Goal: Navigation & Orientation: Find specific page/section

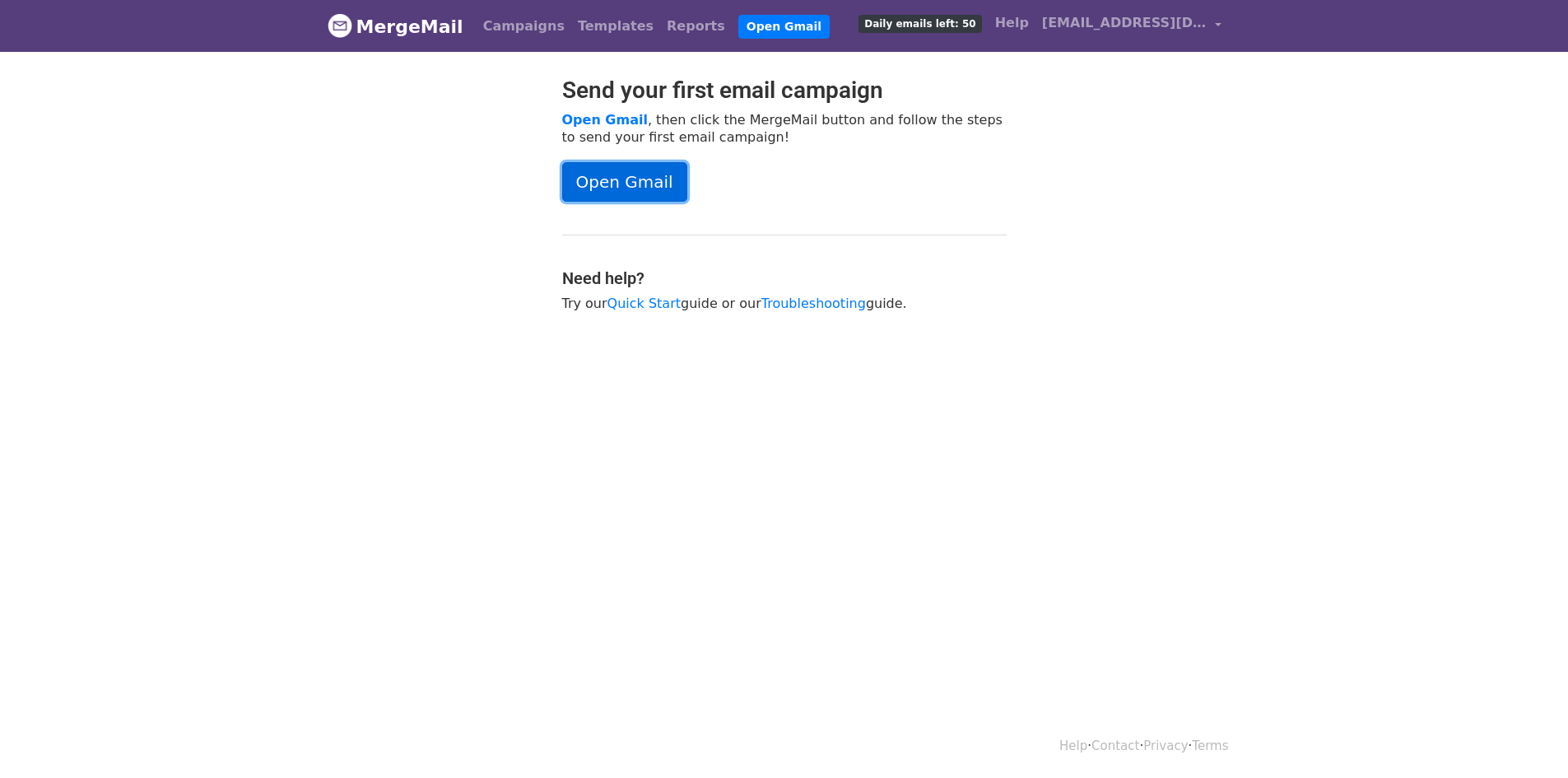
click at [601, 185] on link "Open Gmail" at bounding box center [625, 182] width 126 height 40
click at [738, 32] on link "Open Gmail" at bounding box center [784, 26] width 92 height 24
click at [511, 22] on link "Campaigns" at bounding box center [523, 26] width 95 height 33
click at [580, 25] on link "Templates" at bounding box center [616, 26] width 89 height 33
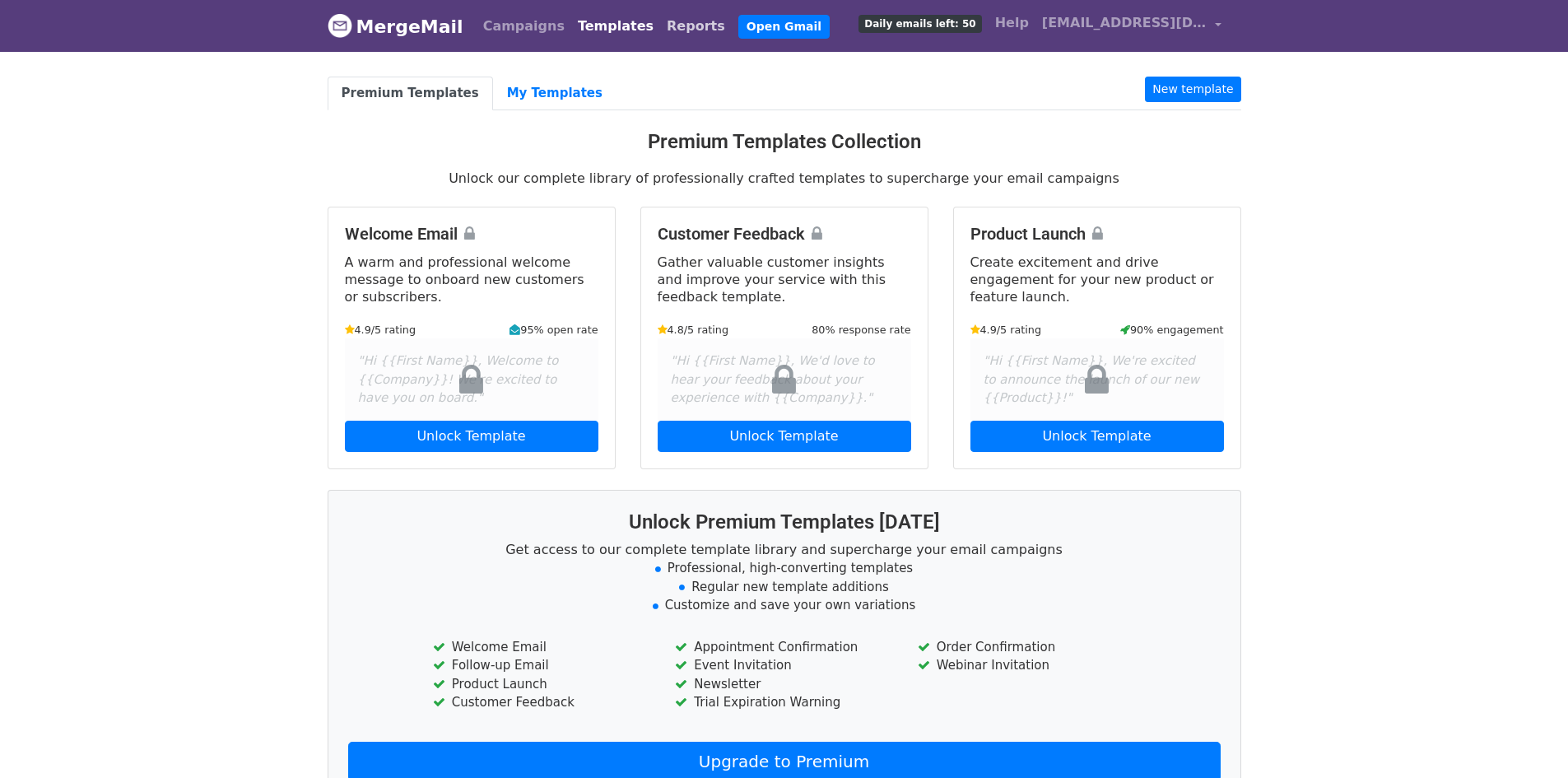
click at [661, 25] on link "Reports" at bounding box center [696, 26] width 72 height 33
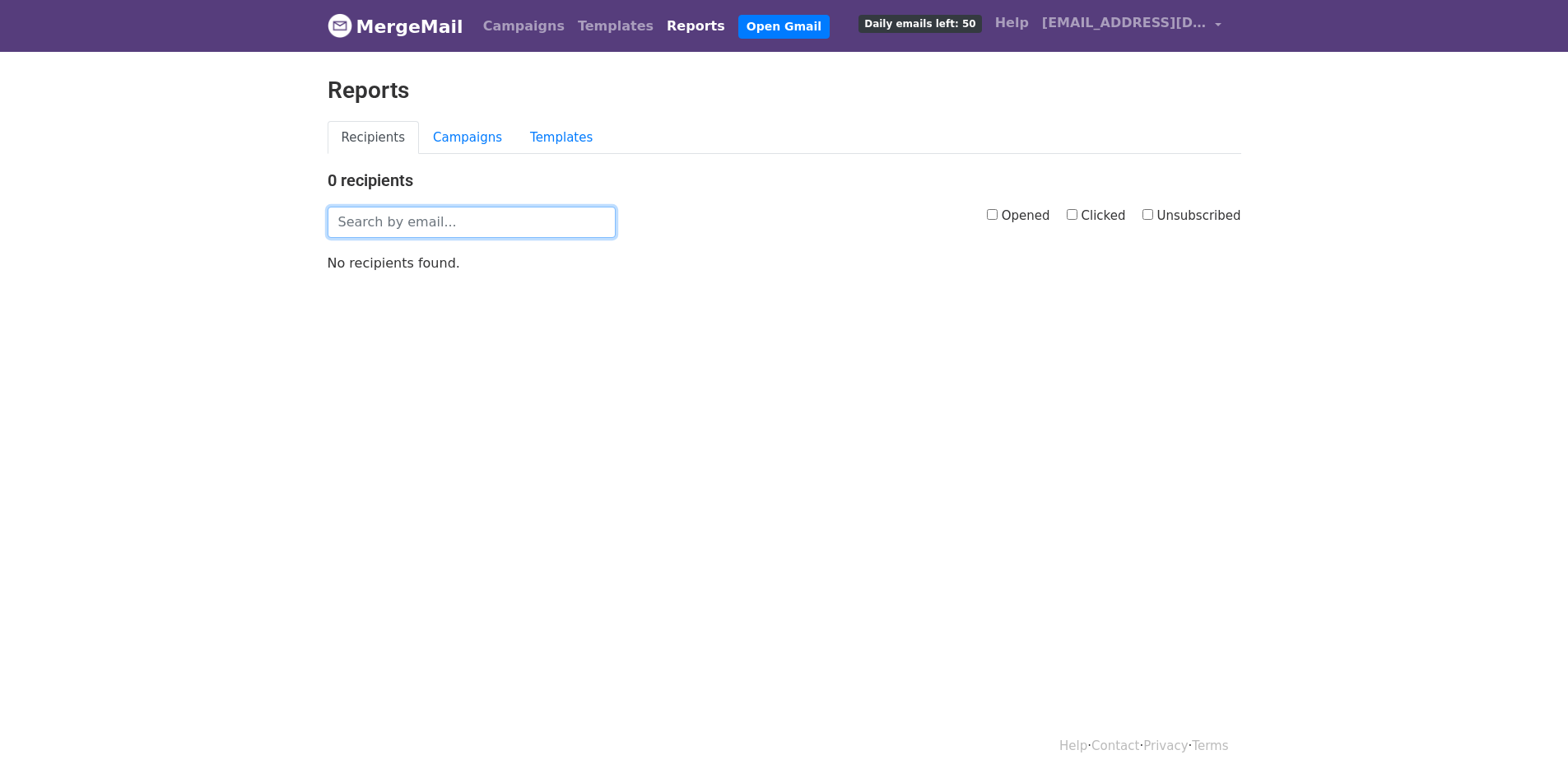
click at [427, 232] on input "text" at bounding box center [471, 222] width 288 height 31
click at [266, 326] on body "MergeMail Campaigns Templates Reports Open Gmail Daily emails left: 50 Help ons…" at bounding box center [784, 168] width 1568 height 338
click at [926, 26] on span "Daily emails left: 50" at bounding box center [920, 24] width 123 height 18
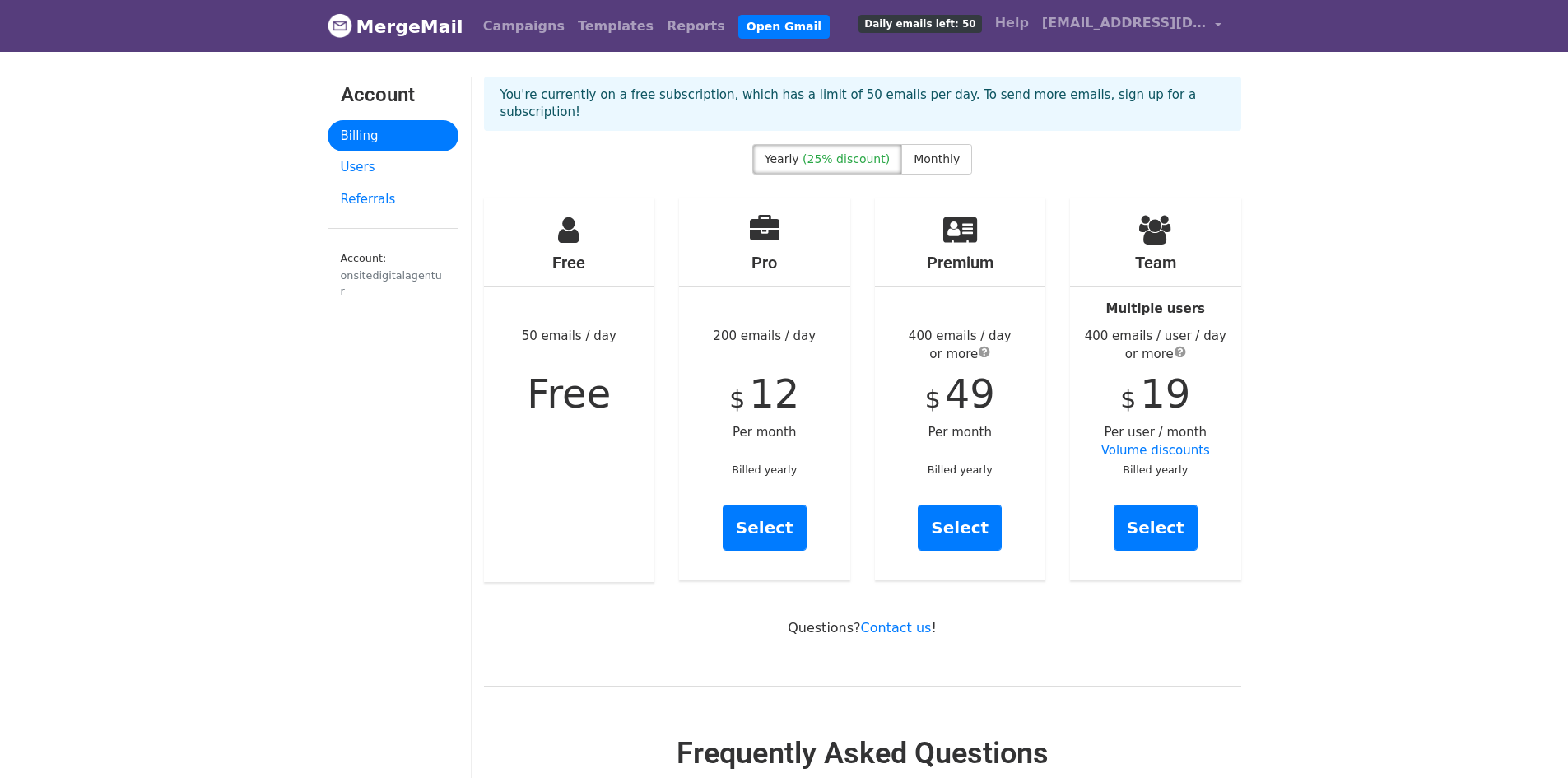
click at [940, 126] on div "You're currently on a free subscription, which has a limit of 50 emails per day…" at bounding box center [862, 111] width 782 height 68
click at [938, 152] on span "Monthly" at bounding box center [937, 159] width 46 height 13
click at [1091, 12] on link "[EMAIL_ADDRESS][DOMAIN_NAME]" at bounding box center [1131, 26] width 192 height 39
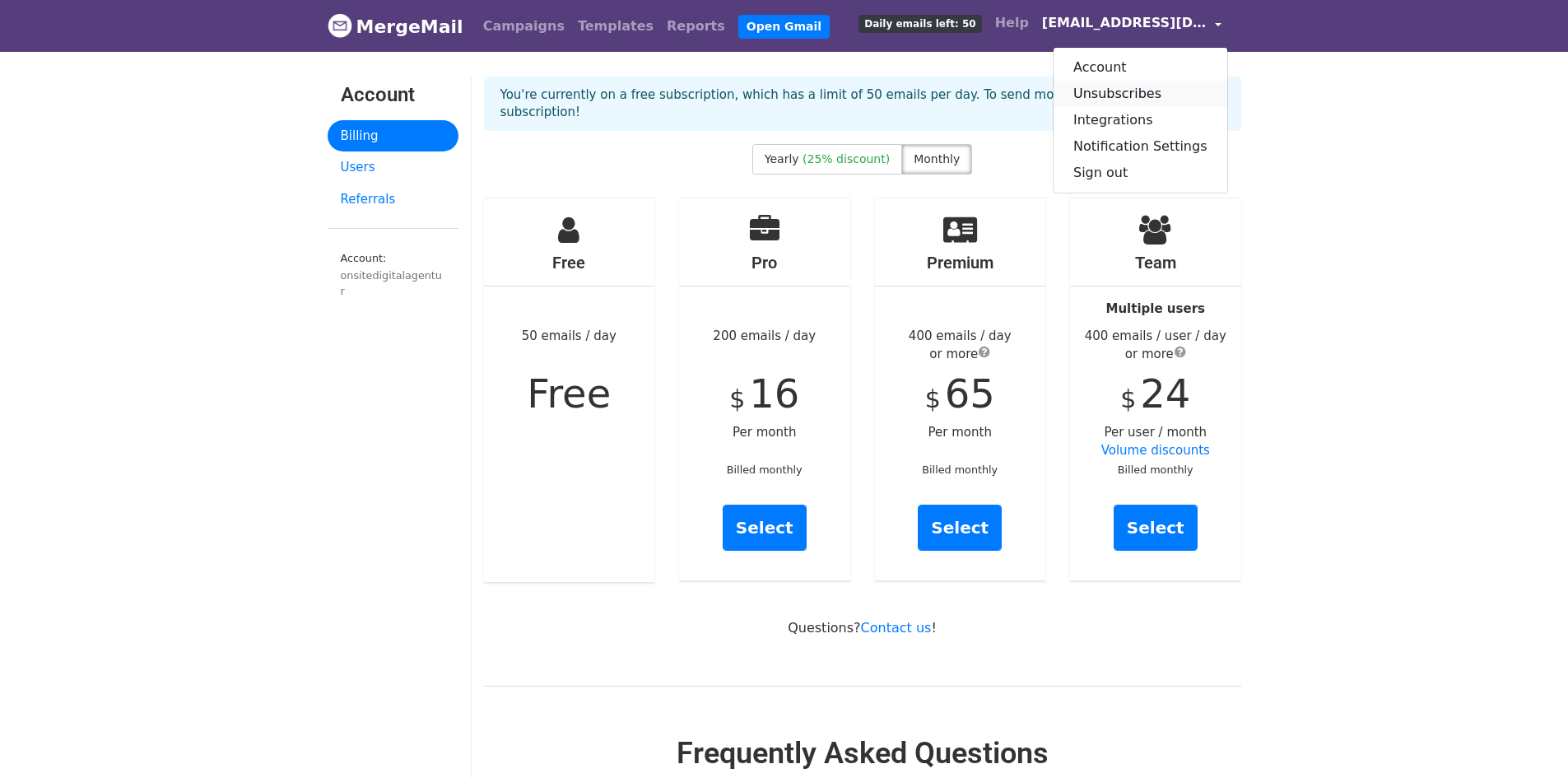
click at [1122, 96] on link "Unsubscribes" at bounding box center [1140, 94] width 173 height 26
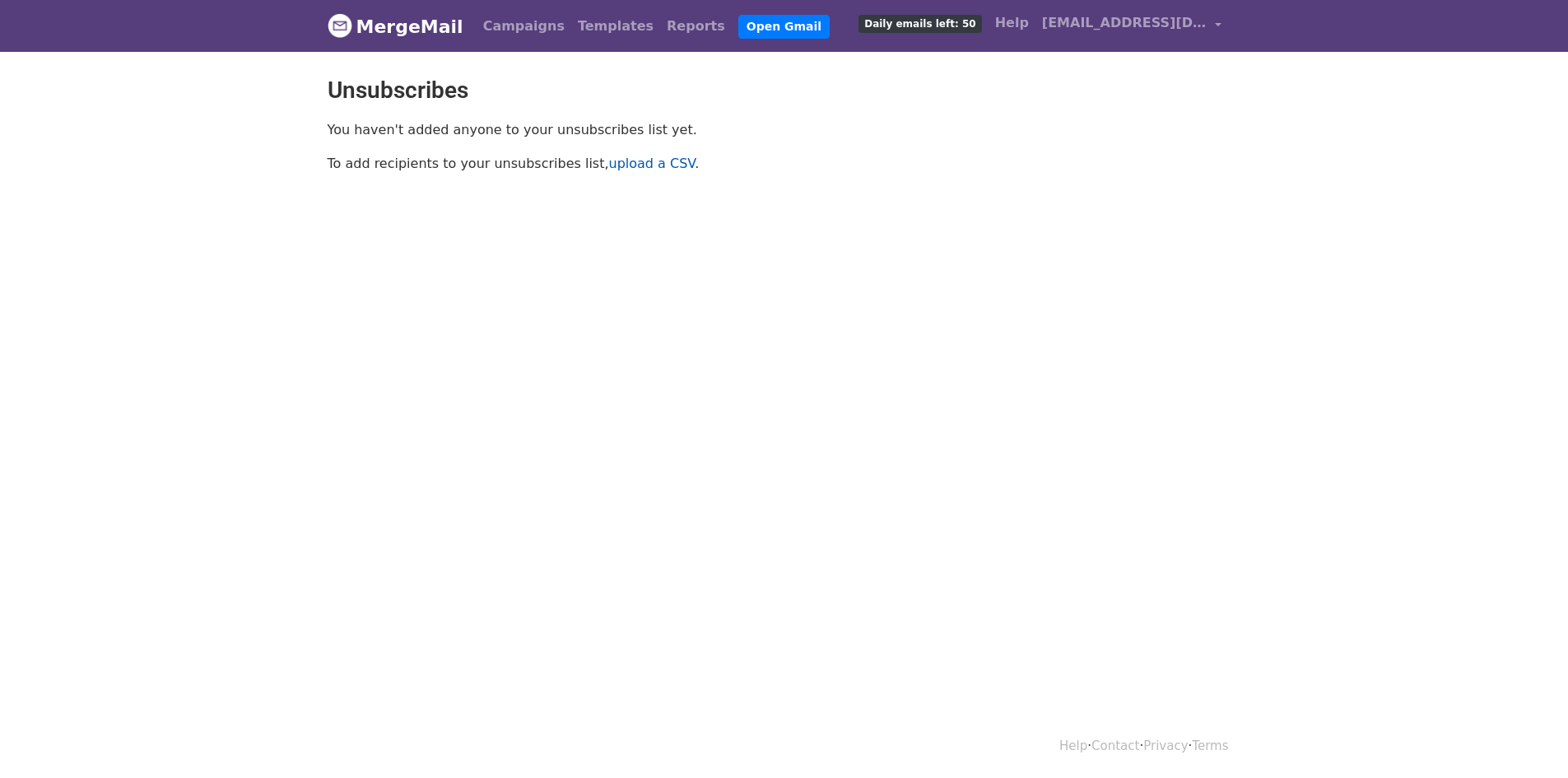
click at [613, 165] on link "upload a CSV" at bounding box center [652, 163] width 87 height 16
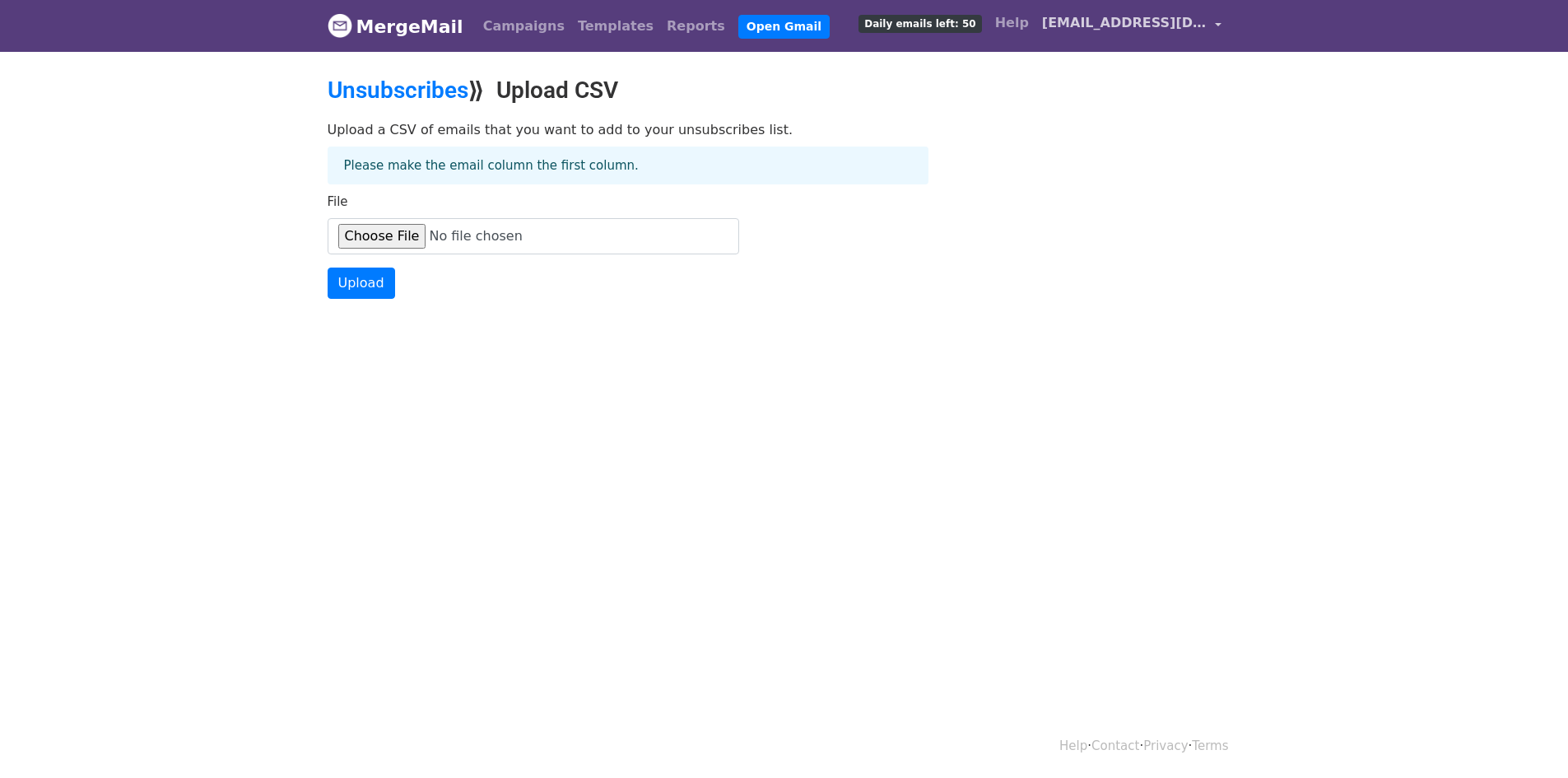
click at [1104, 19] on span "[EMAIL_ADDRESS][DOMAIN_NAME]" at bounding box center [1124, 23] width 164 height 20
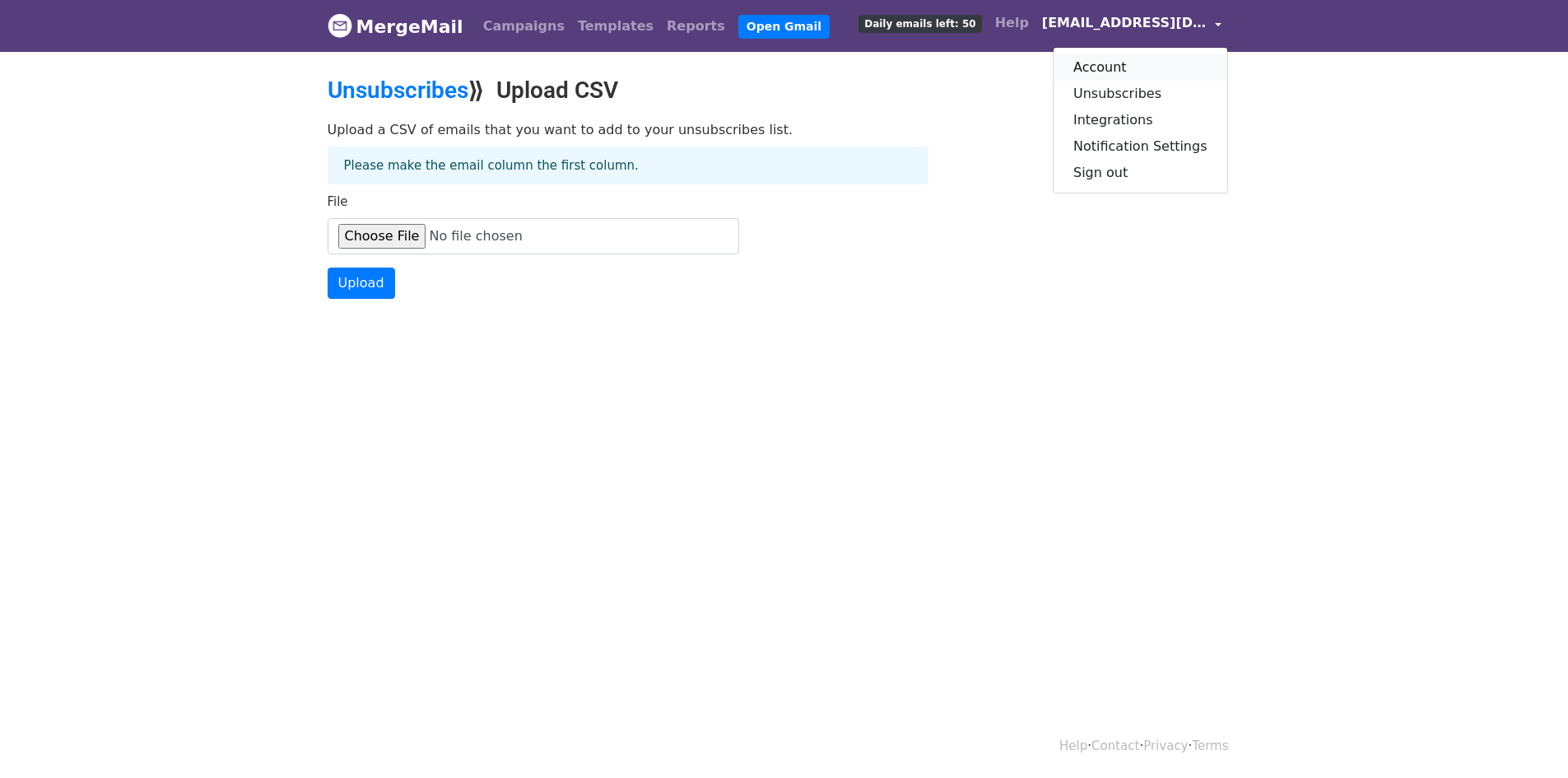
click at [1116, 70] on link "Account" at bounding box center [1140, 68] width 173 height 26
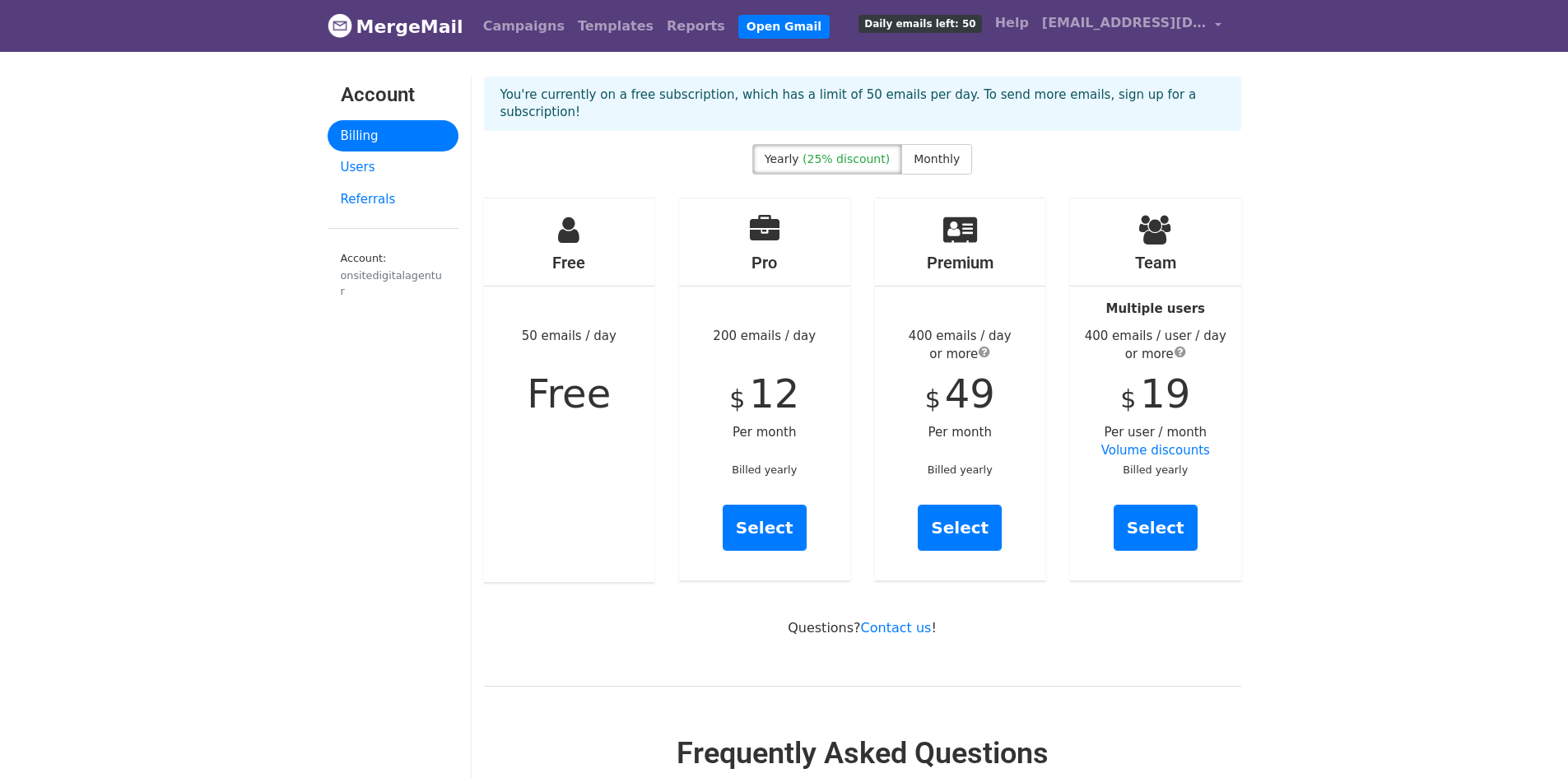
click at [411, 12] on link "MergeMail" at bounding box center [396, 26] width 136 height 35
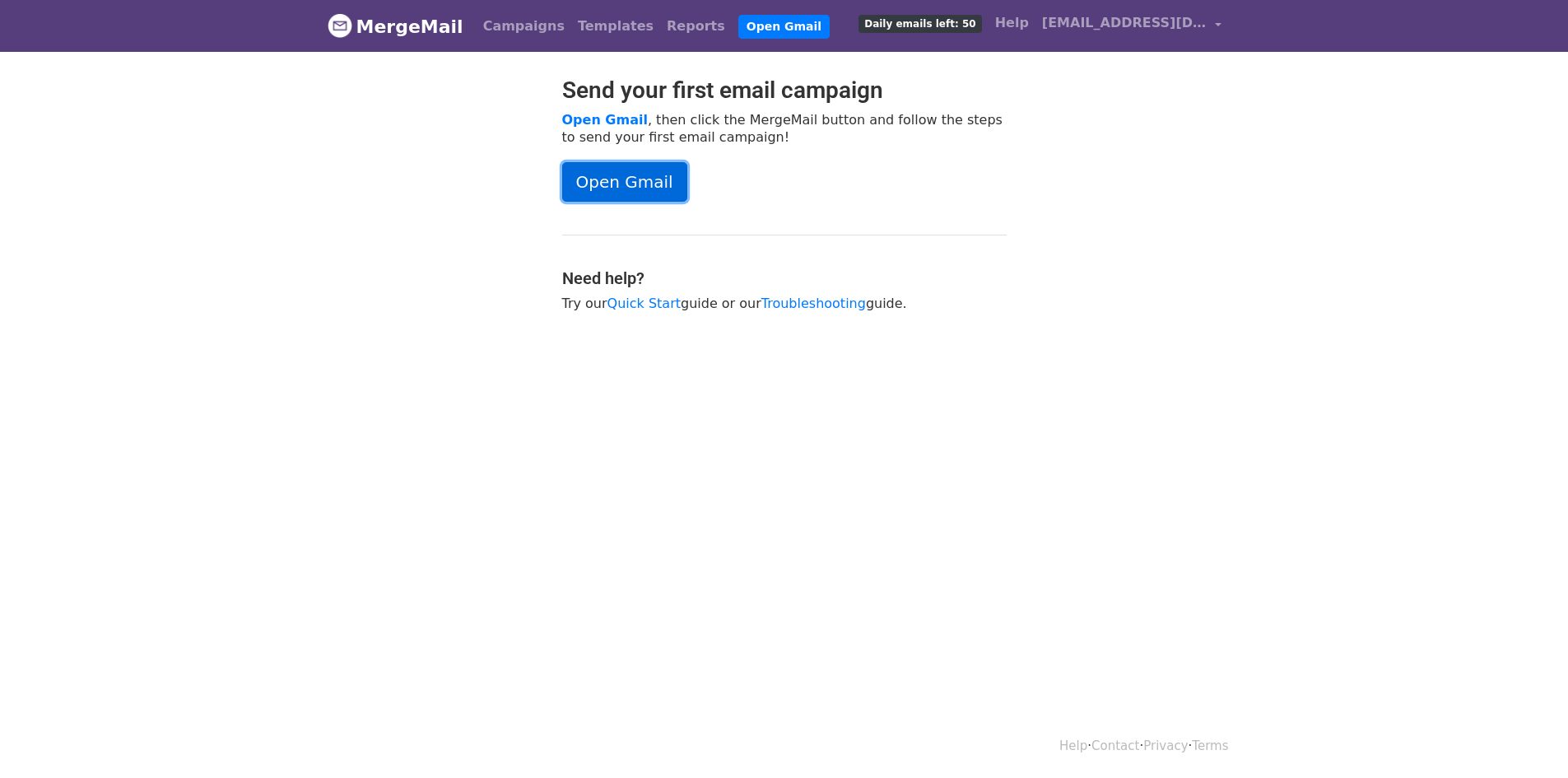
click at [636, 181] on link "Open Gmail" at bounding box center [625, 182] width 126 height 40
